Goal: Entertainment & Leisure: Consume media (video, audio)

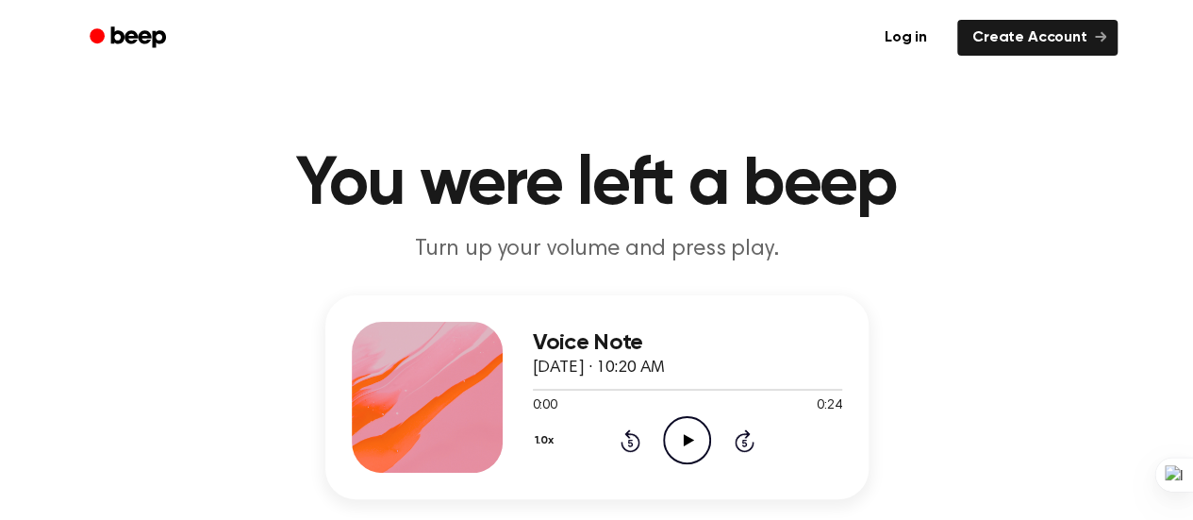
click at [688, 437] on icon at bounding box center [689, 440] width 10 height 12
click at [694, 441] on icon "Play Audio" at bounding box center [687, 440] width 48 height 48
click at [690, 438] on icon at bounding box center [689, 440] width 10 height 12
click at [688, 433] on icon "Play Audio" at bounding box center [687, 440] width 48 height 48
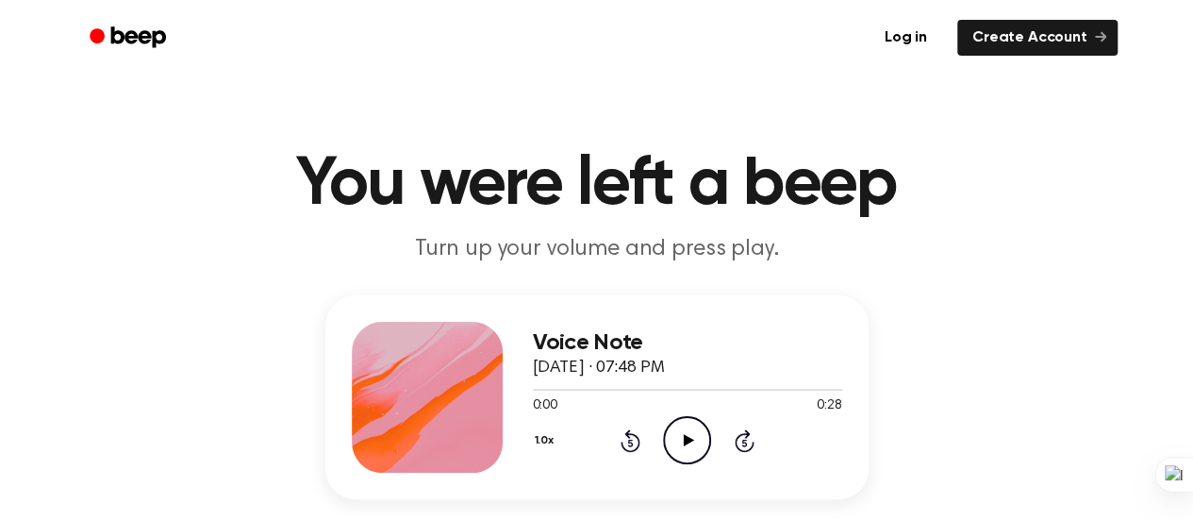
click at [696, 443] on icon "Play Audio" at bounding box center [687, 440] width 48 height 48
click at [681, 446] on icon "Play Audio" at bounding box center [687, 440] width 48 height 48
click at [682, 436] on icon "Play Audio" at bounding box center [687, 440] width 48 height 48
click at [703, 444] on icon "Play Audio" at bounding box center [687, 440] width 48 height 48
click at [687, 437] on icon at bounding box center [689, 440] width 10 height 12
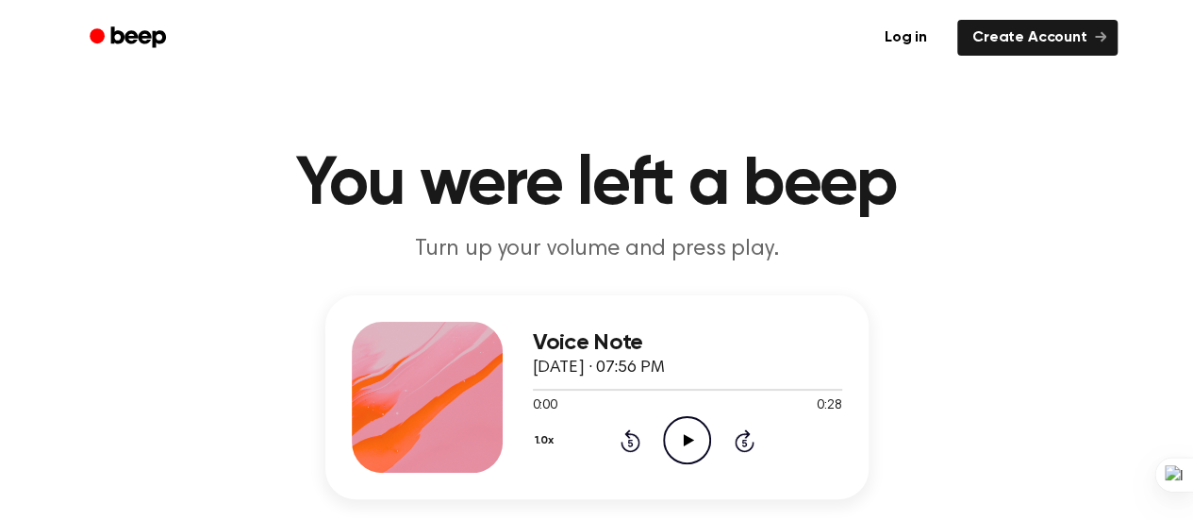
click at [685, 445] on icon "Play Audio" at bounding box center [687, 440] width 48 height 48
click at [681, 441] on icon "Play Audio" at bounding box center [687, 440] width 48 height 48
click at [687, 440] on icon at bounding box center [689, 440] width 10 height 12
click at [687, 438] on icon at bounding box center [689, 440] width 10 height 12
click at [688, 440] on icon at bounding box center [689, 440] width 10 height 12
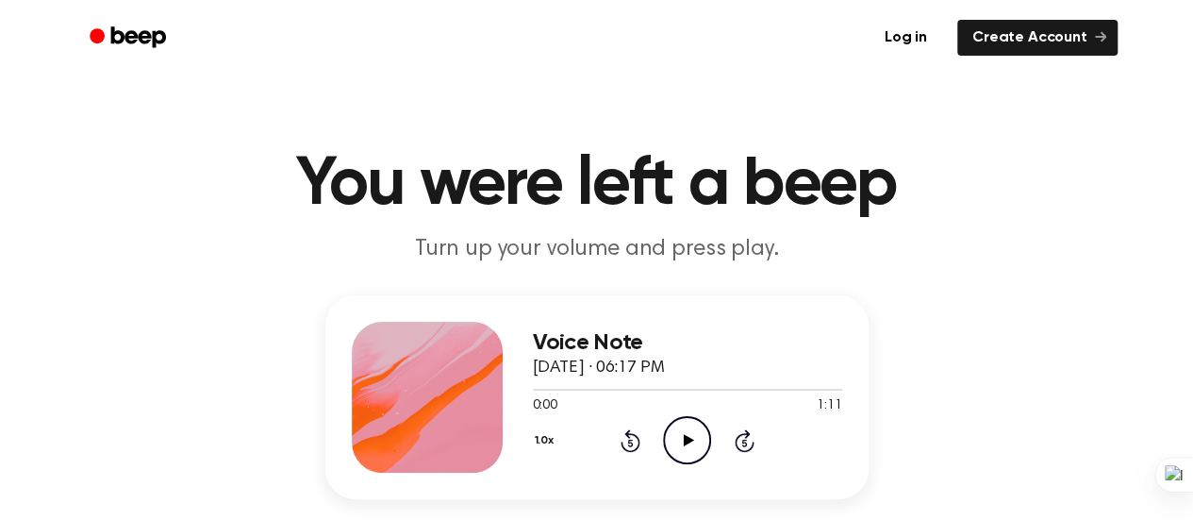
click at [696, 441] on icon "Play Audio" at bounding box center [687, 440] width 48 height 48
click at [687, 436] on icon at bounding box center [689, 440] width 10 height 12
click at [696, 438] on icon "Play Audio" at bounding box center [687, 440] width 48 height 48
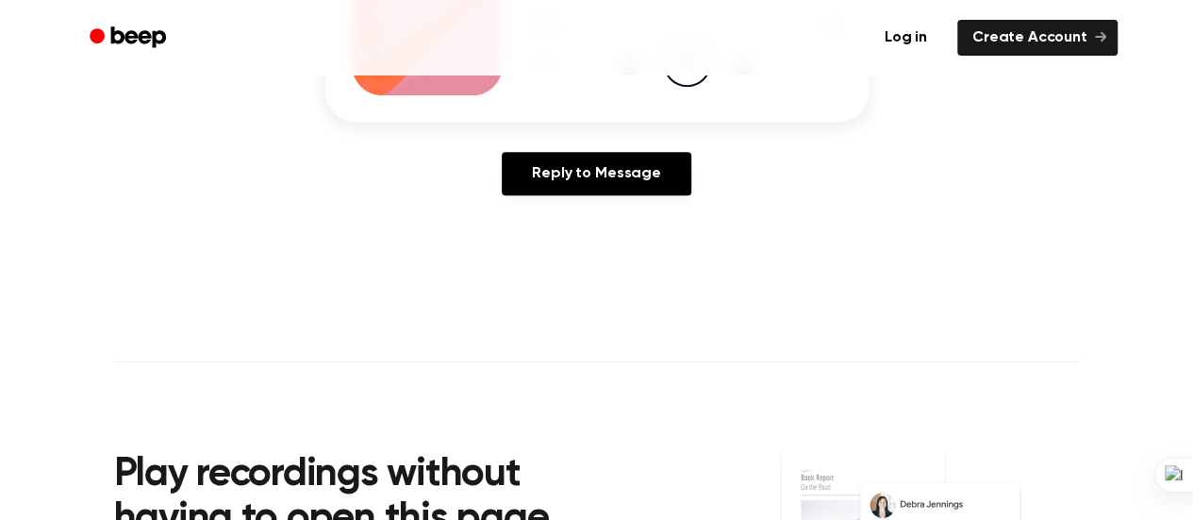
scroll to position [472, 0]
